Goal: Transaction & Acquisition: Purchase product/service

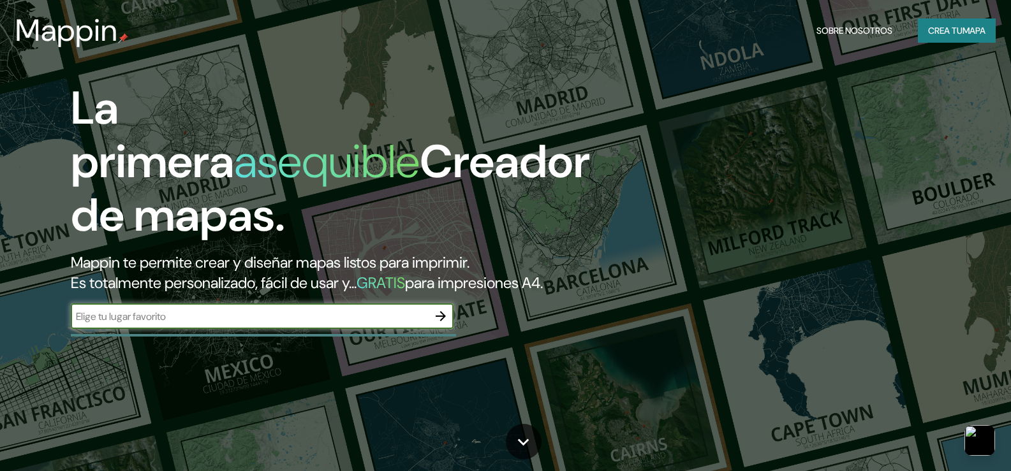
click at [249, 324] on input "text" at bounding box center [249, 316] width 357 height 15
type input "AREQUIPA"
click at [438, 324] on icon "button" at bounding box center [440, 316] width 15 height 15
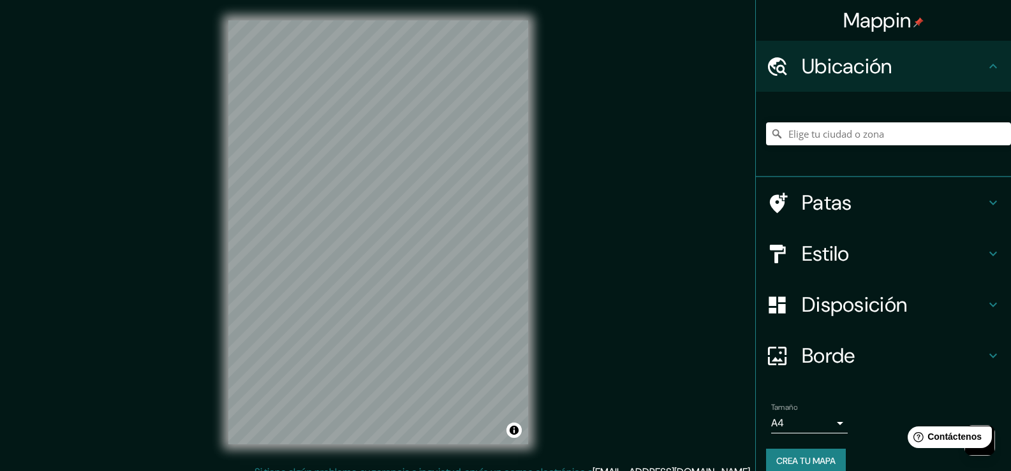
click at [871, 262] on h4 "Estilo" at bounding box center [894, 254] width 184 height 26
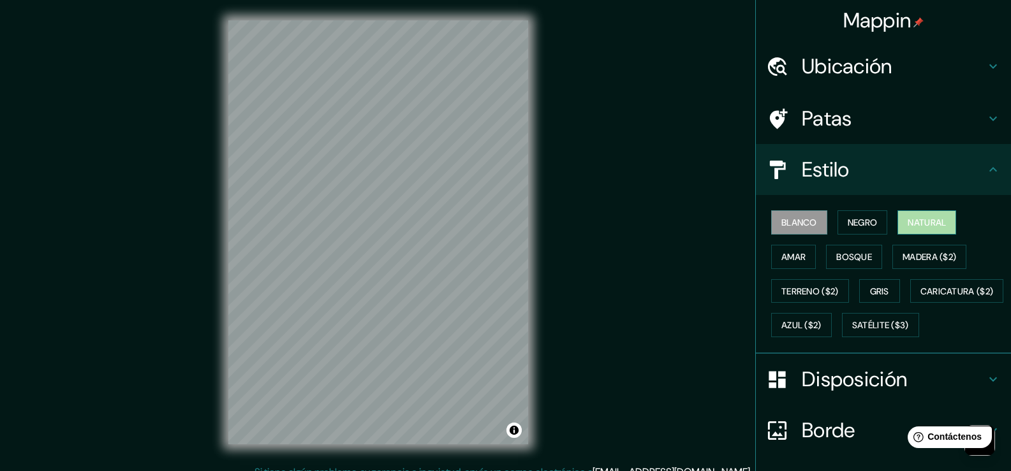
click at [926, 216] on font "Natural" at bounding box center [927, 222] width 38 height 17
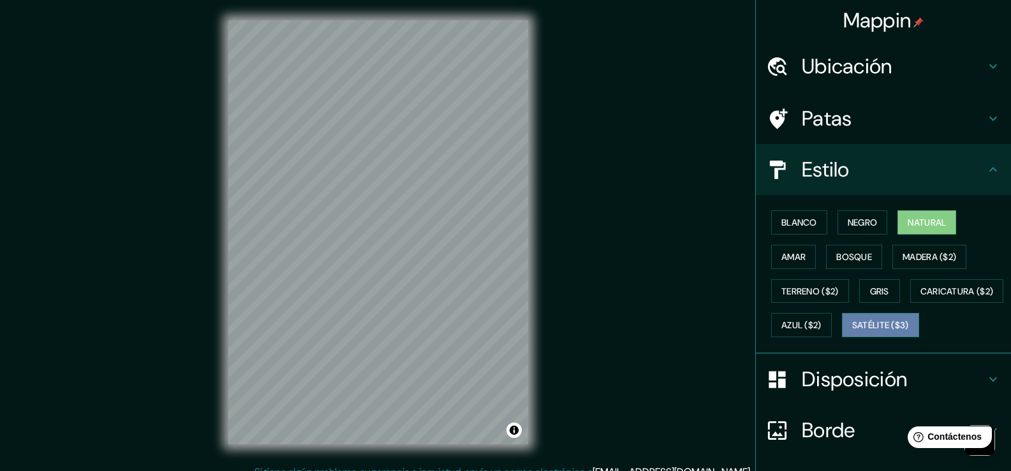
click at [852, 332] on font "Satélite ($3)" at bounding box center [880, 325] width 57 height 11
click at [360, 466] on div "Mappin Ubicación Patas Estilo Blanco Negro Natural [PERSON_NAME] ($2) Terreno (…" at bounding box center [505, 242] width 1011 height 485
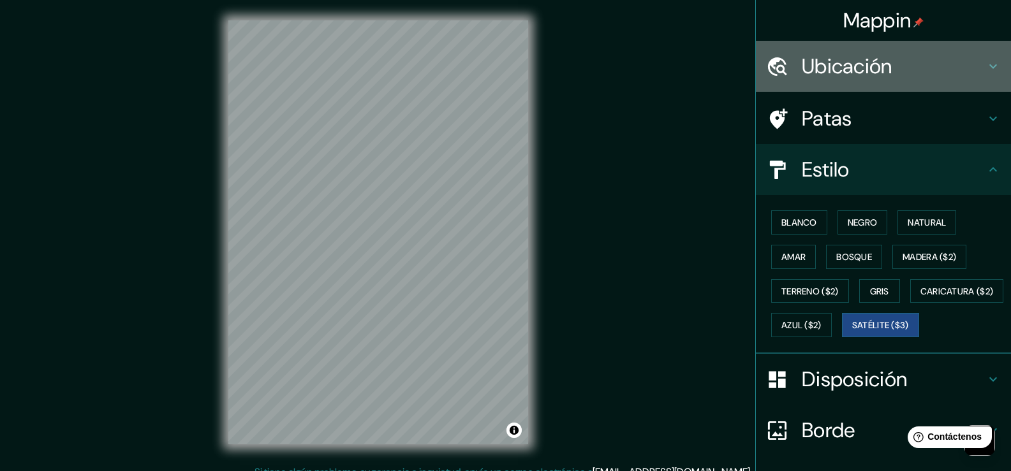
click at [986, 62] on icon at bounding box center [993, 66] width 15 height 15
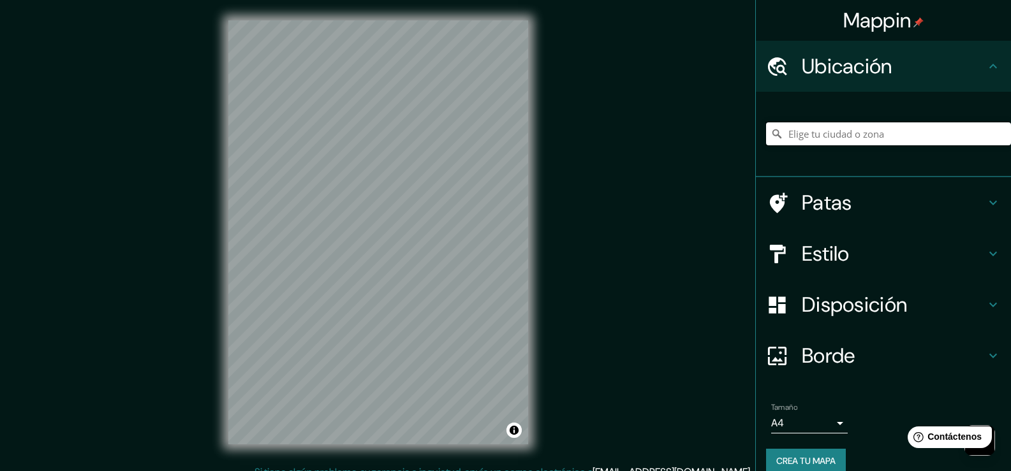
click at [820, 136] on input "Elige tu ciudad o zona" at bounding box center [888, 133] width 245 height 23
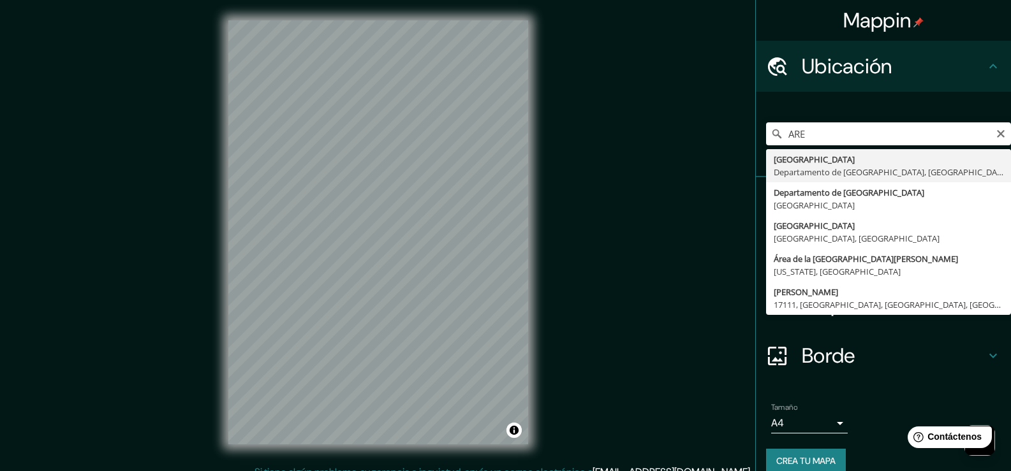
type input "[GEOGRAPHIC_DATA], [GEOGRAPHIC_DATA], [GEOGRAPHIC_DATA]"
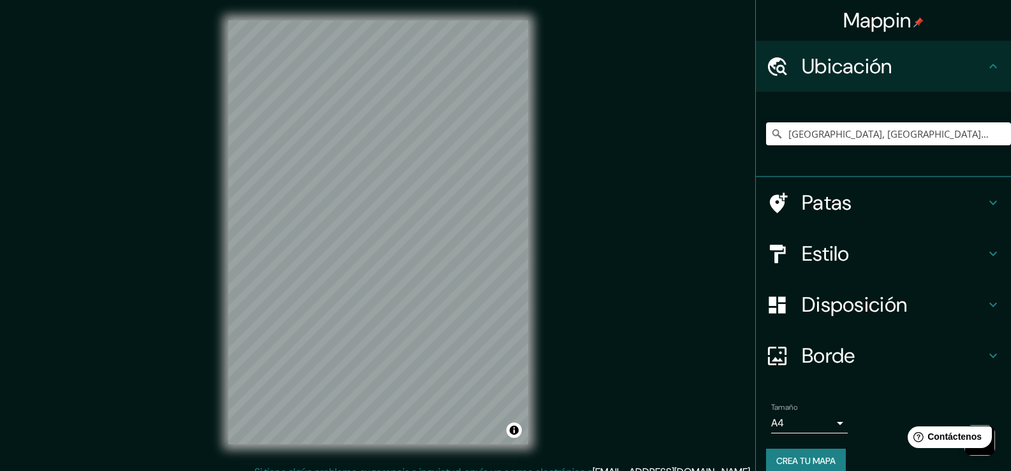
click at [591, 173] on div "Mappin Ubicación [GEOGRAPHIC_DATA], [GEOGRAPHIC_DATA], [GEOGRAPHIC_DATA] [GEOGR…" at bounding box center [505, 242] width 1011 height 485
click at [586, 128] on div "Mappin Ubicación [GEOGRAPHIC_DATA], [GEOGRAPHIC_DATA], [GEOGRAPHIC_DATA] [GEOGR…" at bounding box center [505, 242] width 1011 height 485
click at [538, 154] on div "© Mapbox © OpenStreetMap Improve this map © Maxar" at bounding box center [378, 232] width 341 height 465
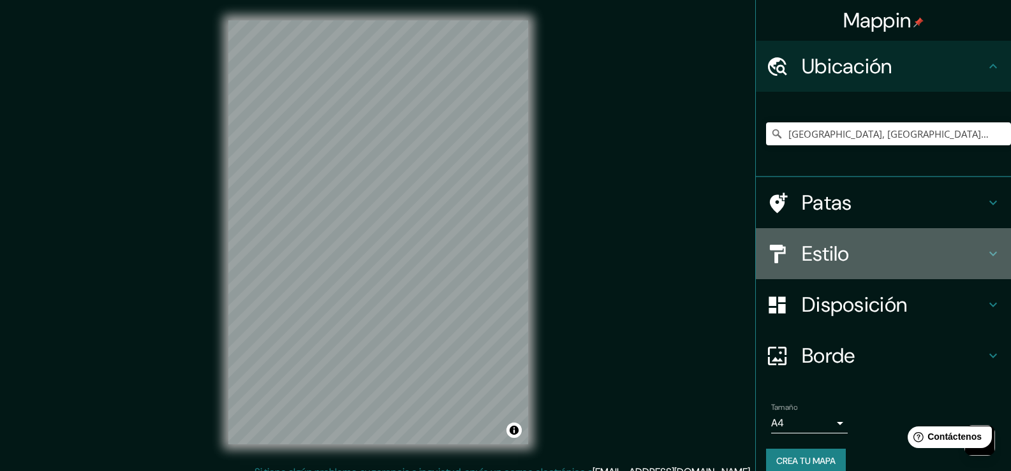
click at [928, 260] on h4 "Estilo" at bounding box center [894, 254] width 184 height 26
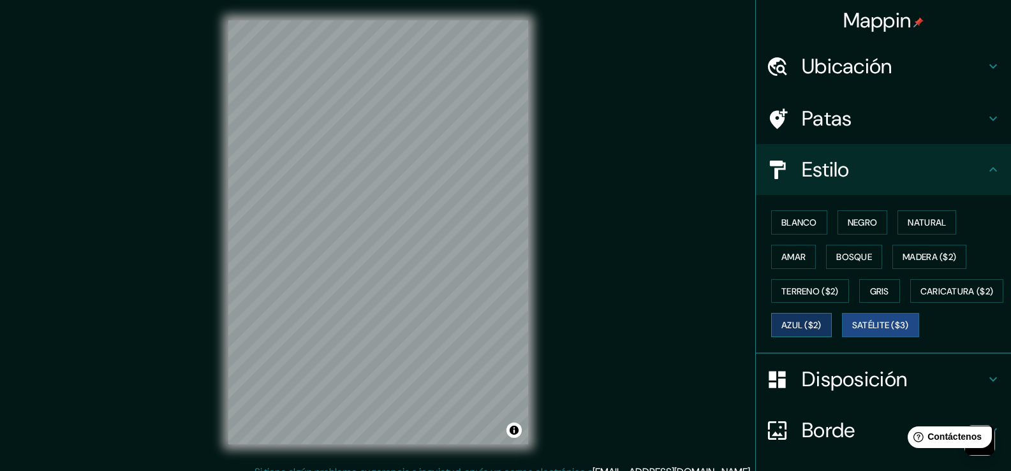
click at [822, 323] on font "Azul ($2)" at bounding box center [801, 325] width 40 height 11
click at [926, 216] on font "Natural" at bounding box center [927, 222] width 38 height 17
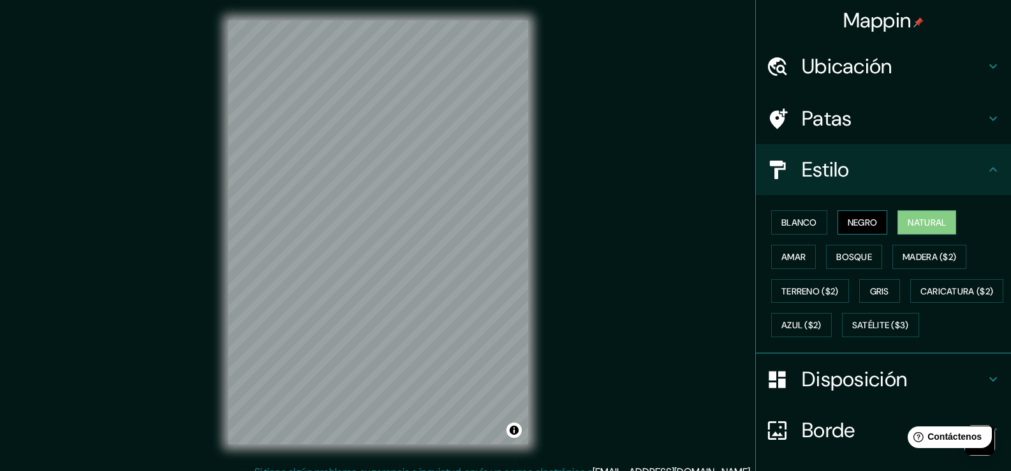
click at [868, 223] on font "Negro" at bounding box center [863, 222] width 30 height 11
click at [808, 225] on font "Blanco" at bounding box center [799, 222] width 36 height 11
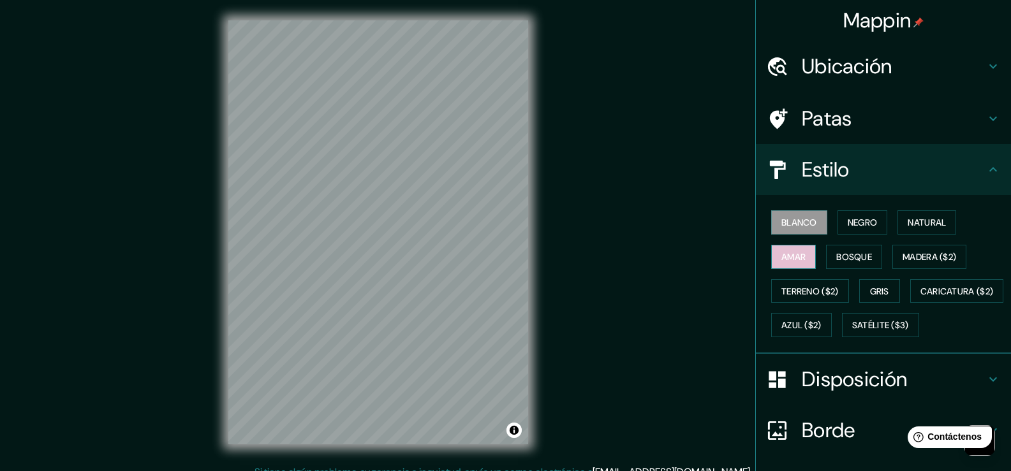
click at [781, 249] on font "Amar" at bounding box center [793, 257] width 24 height 17
click at [845, 261] on font "Bosque" at bounding box center [854, 256] width 36 height 11
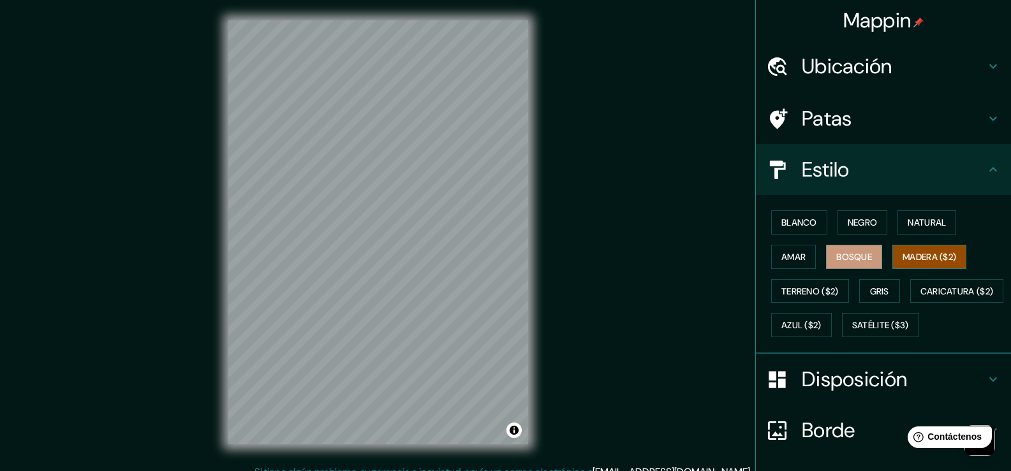
click at [905, 261] on font "Madera ($2)" at bounding box center [930, 256] width 54 height 11
click at [921, 297] on font "Caricatura ($2)" at bounding box center [957, 291] width 73 height 11
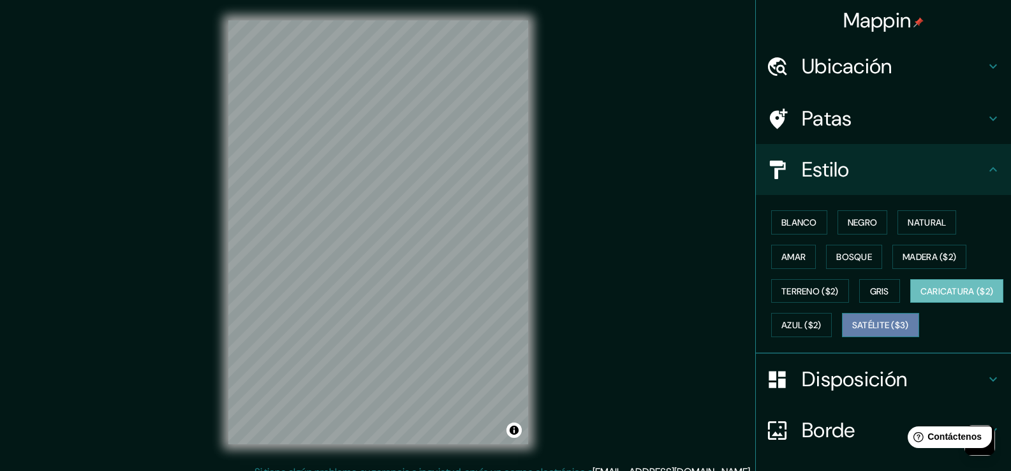
click at [842, 337] on button "Satélite ($3)" at bounding box center [880, 325] width 77 height 24
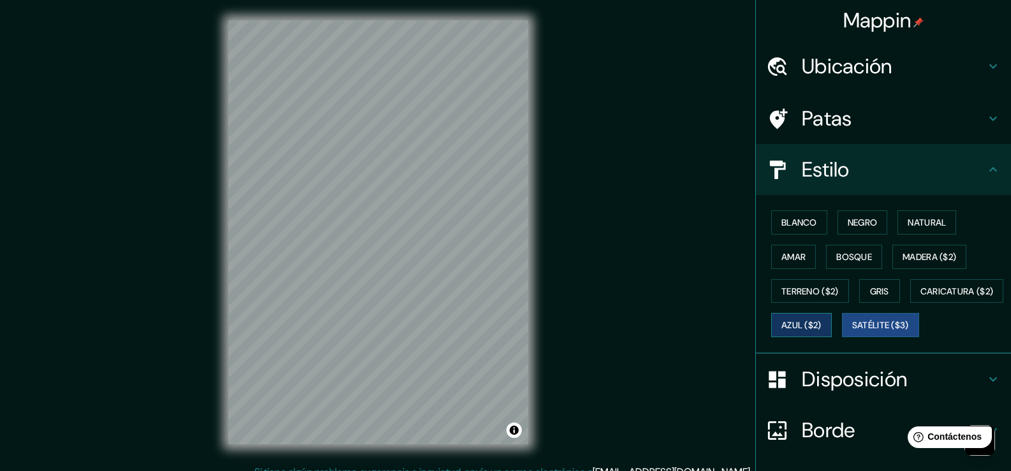
click at [822, 323] on font "Azul ($2)" at bounding box center [801, 325] width 40 height 11
click at [877, 222] on button "Negro" at bounding box center [863, 223] width 50 height 24
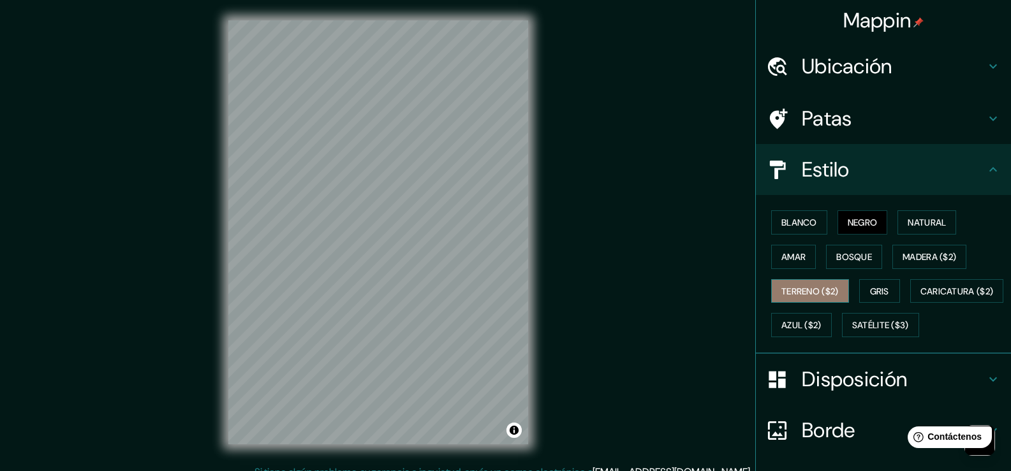
click at [790, 292] on font "Terreno ($2)" at bounding box center [809, 291] width 57 height 11
click at [870, 294] on font "Gris" at bounding box center [879, 291] width 19 height 11
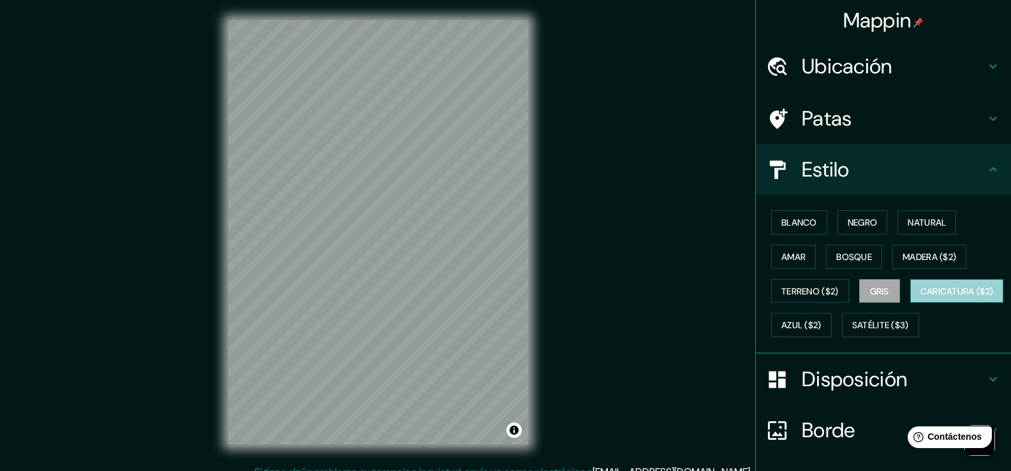
click at [921, 297] on font "Caricatura ($2)" at bounding box center [957, 291] width 73 height 11
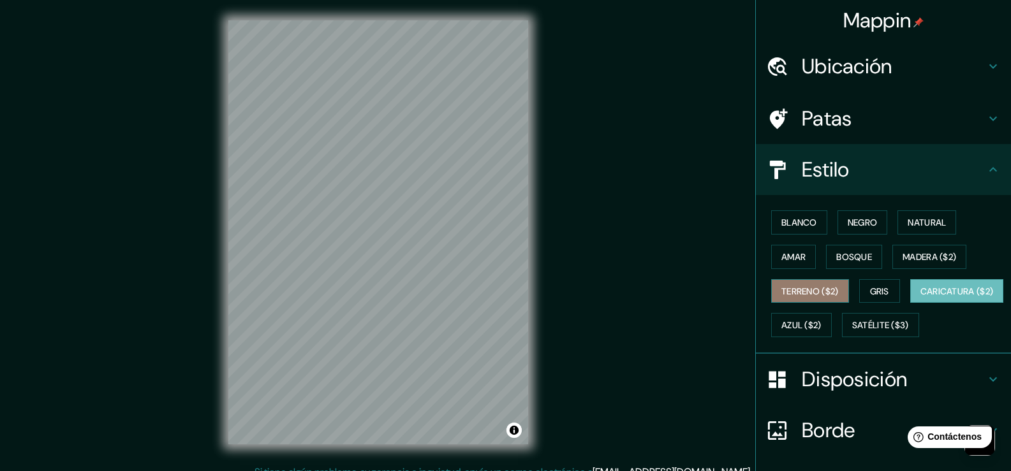
click at [771, 284] on button "Terreno ($2)" at bounding box center [810, 291] width 78 height 24
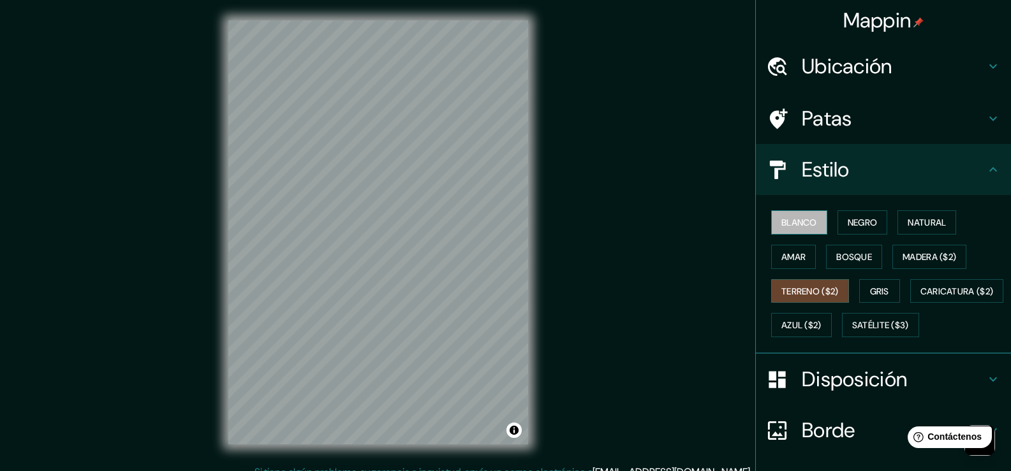
click at [791, 223] on font "Blanco" at bounding box center [799, 222] width 36 height 11
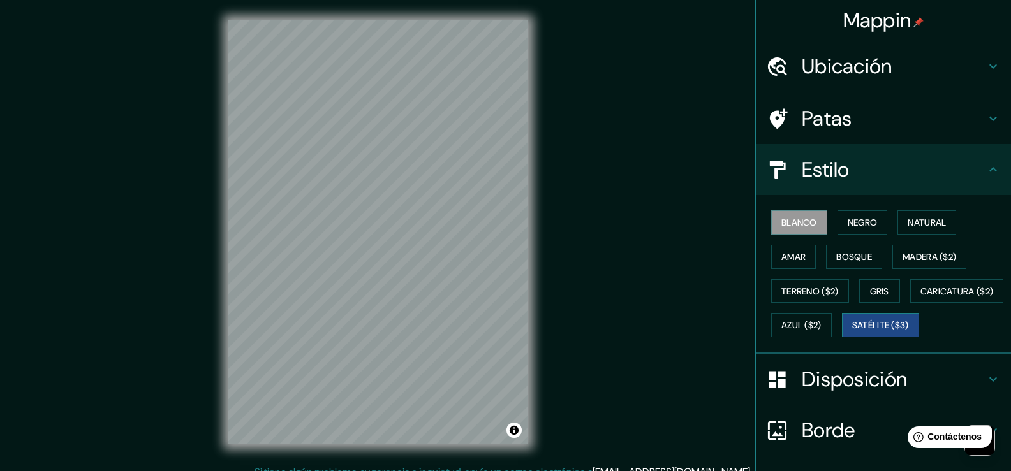
click at [852, 334] on font "Satélite ($3)" at bounding box center [880, 325] width 57 height 17
click at [585, 199] on div "Mappin Ubicación [GEOGRAPHIC_DATA], [GEOGRAPHIC_DATA], [GEOGRAPHIC_DATA] Patas …" at bounding box center [505, 242] width 1011 height 485
click at [796, 293] on font "Terreno ($2)" at bounding box center [809, 291] width 57 height 11
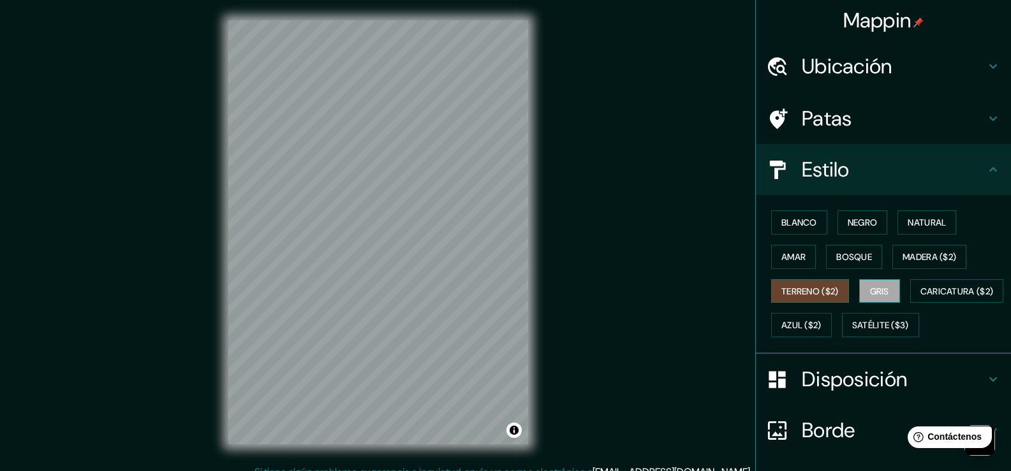
click at [875, 286] on font "Gris" at bounding box center [879, 291] width 19 height 11
click at [924, 258] on font "Madera ($2)" at bounding box center [930, 256] width 54 height 11
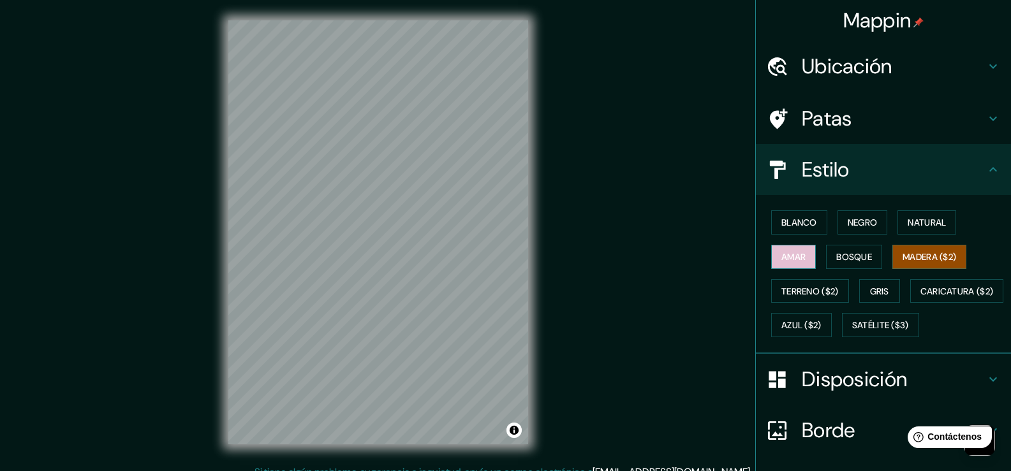
click at [796, 263] on font "Amar" at bounding box center [793, 257] width 24 height 17
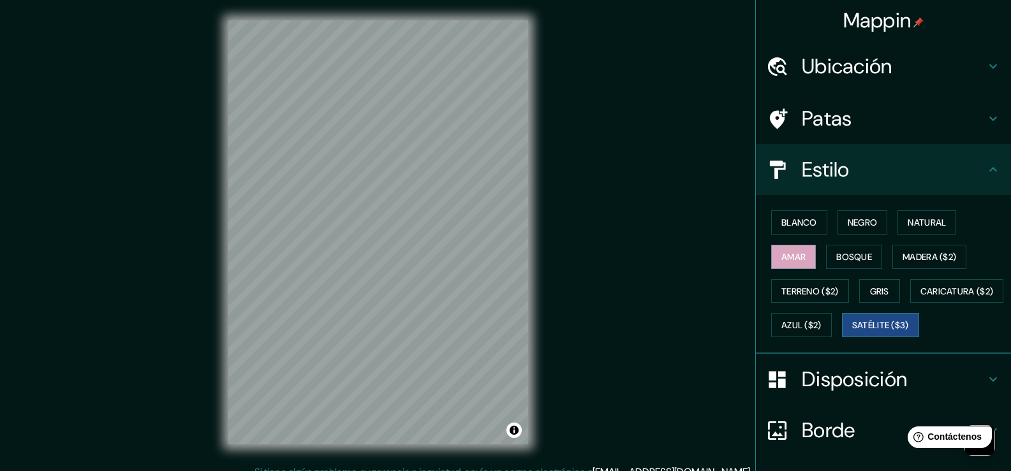
click at [842, 337] on button "Satélite ($3)" at bounding box center [880, 325] width 77 height 24
